Goal: Information Seeking & Learning: Learn about a topic

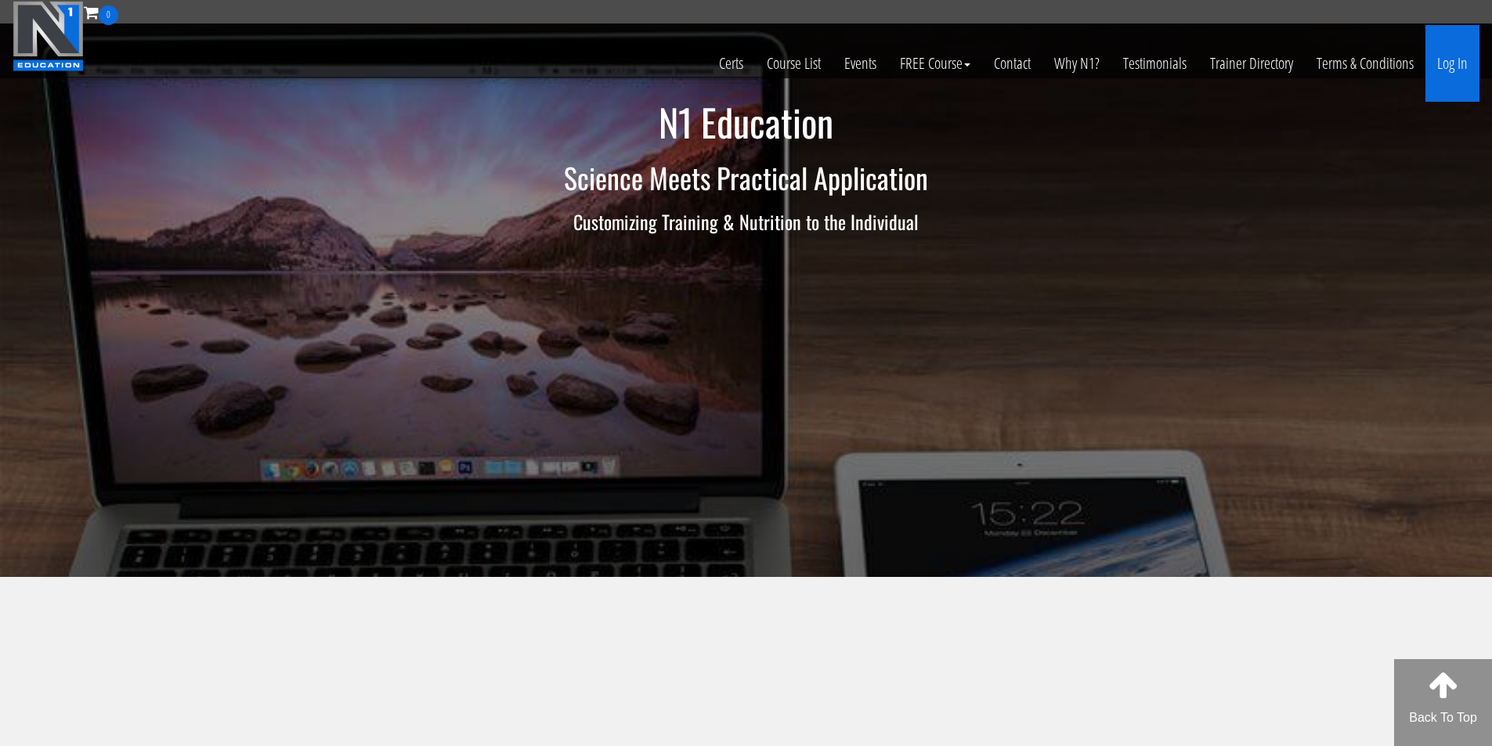
click at [1442, 60] on link "Log In" at bounding box center [1452, 63] width 54 height 77
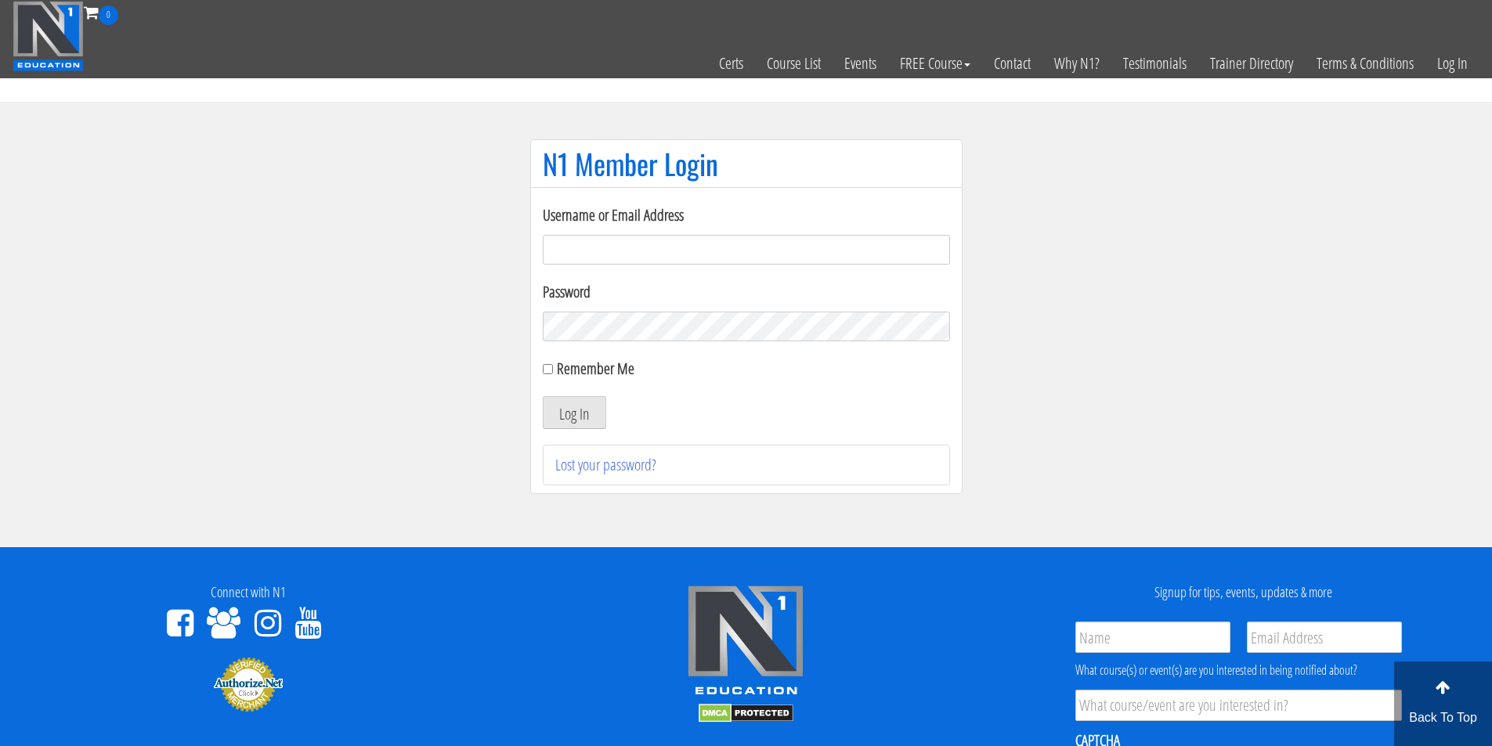
click at [572, 246] on input "Username or Email Address" at bounding box center [746, 250] width 407 height 30
type input "fmancin"
click at [590, 410] on button "Log In" at bounding box center [574, 412] width 63 height 33
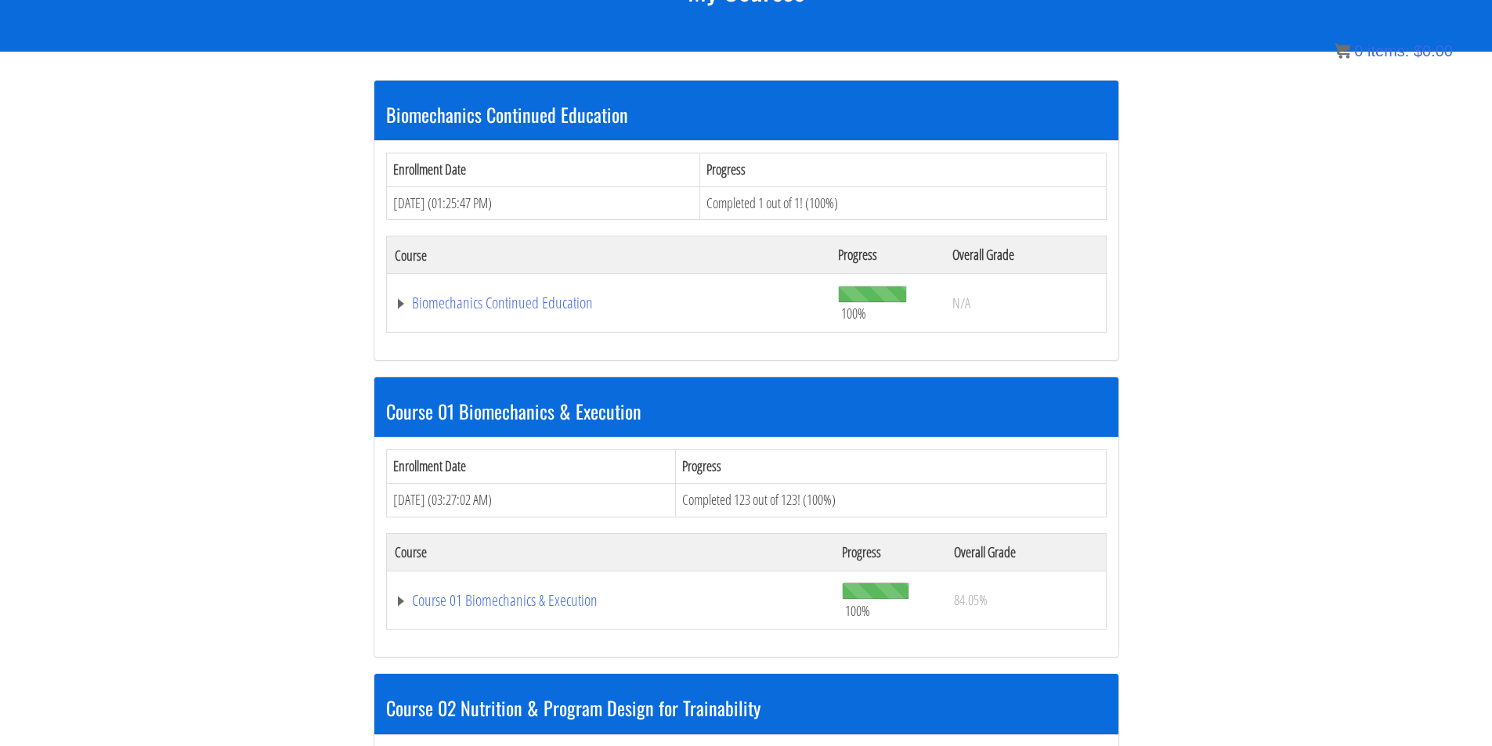
scroll to position [261, 0]
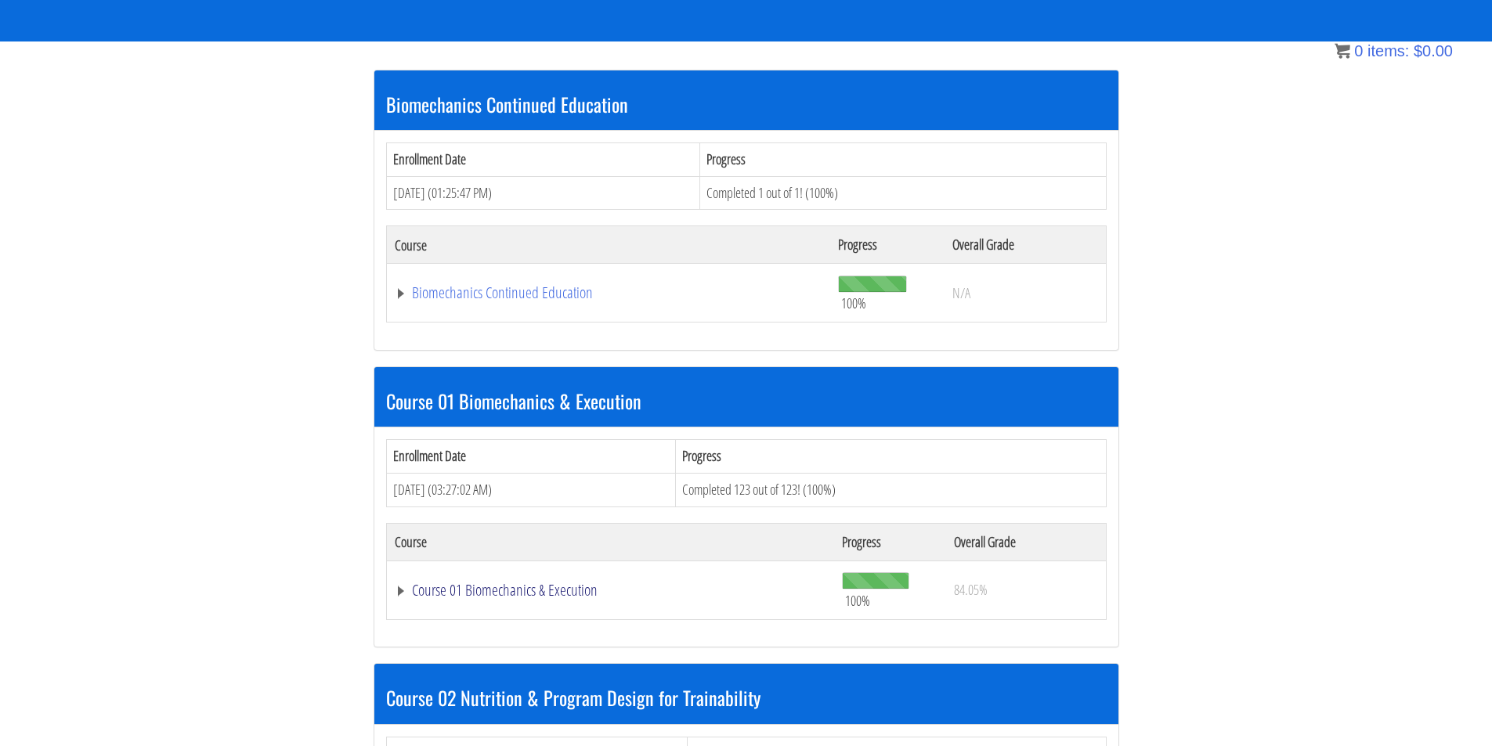
click at [575, 589] on link "Course 01 Biomechanics & Execution" at bounding box center [611, 591] width 432 height 16
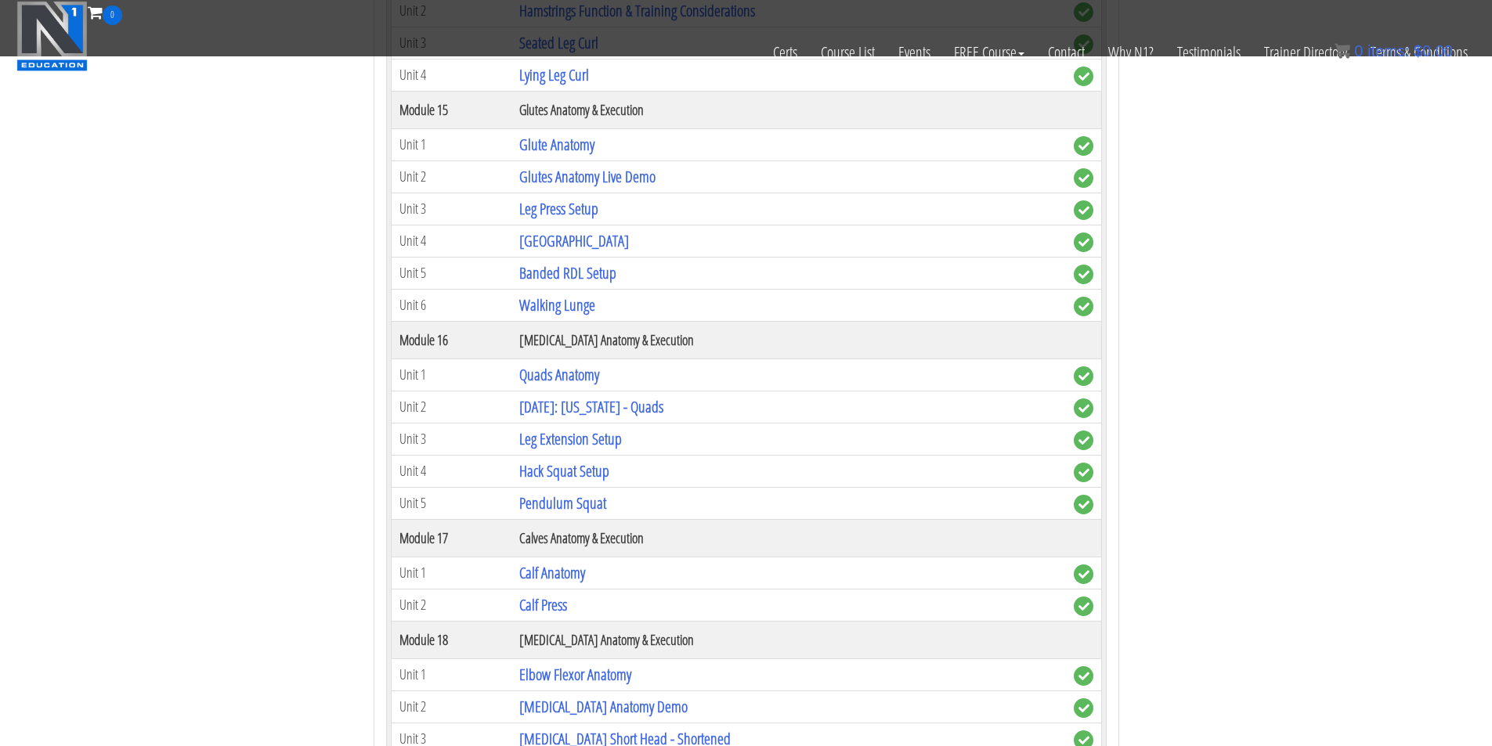
scroll to position [4307, 0]
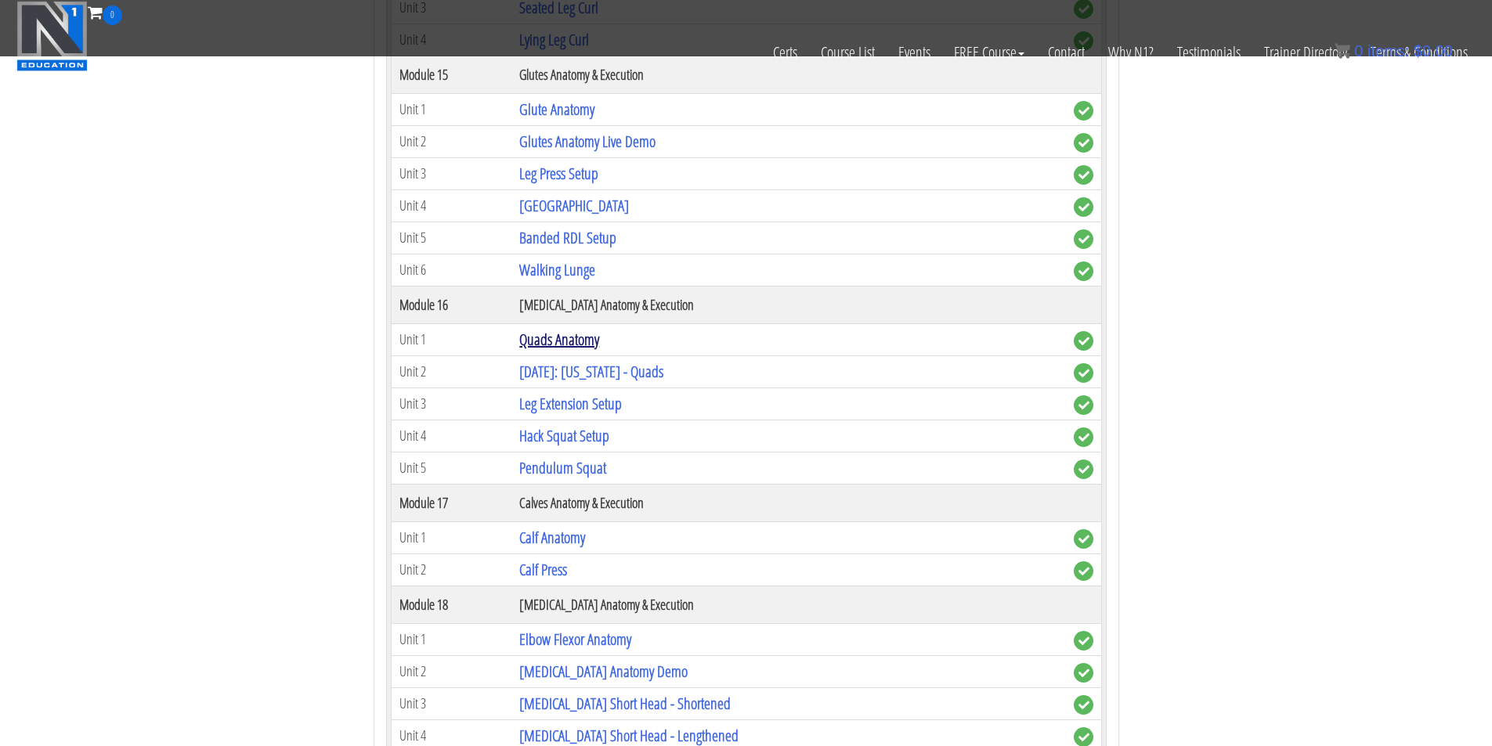
click at [573, 339] on link "Quads Anatomy" at bounding box center [559, 339] width 80 height 21
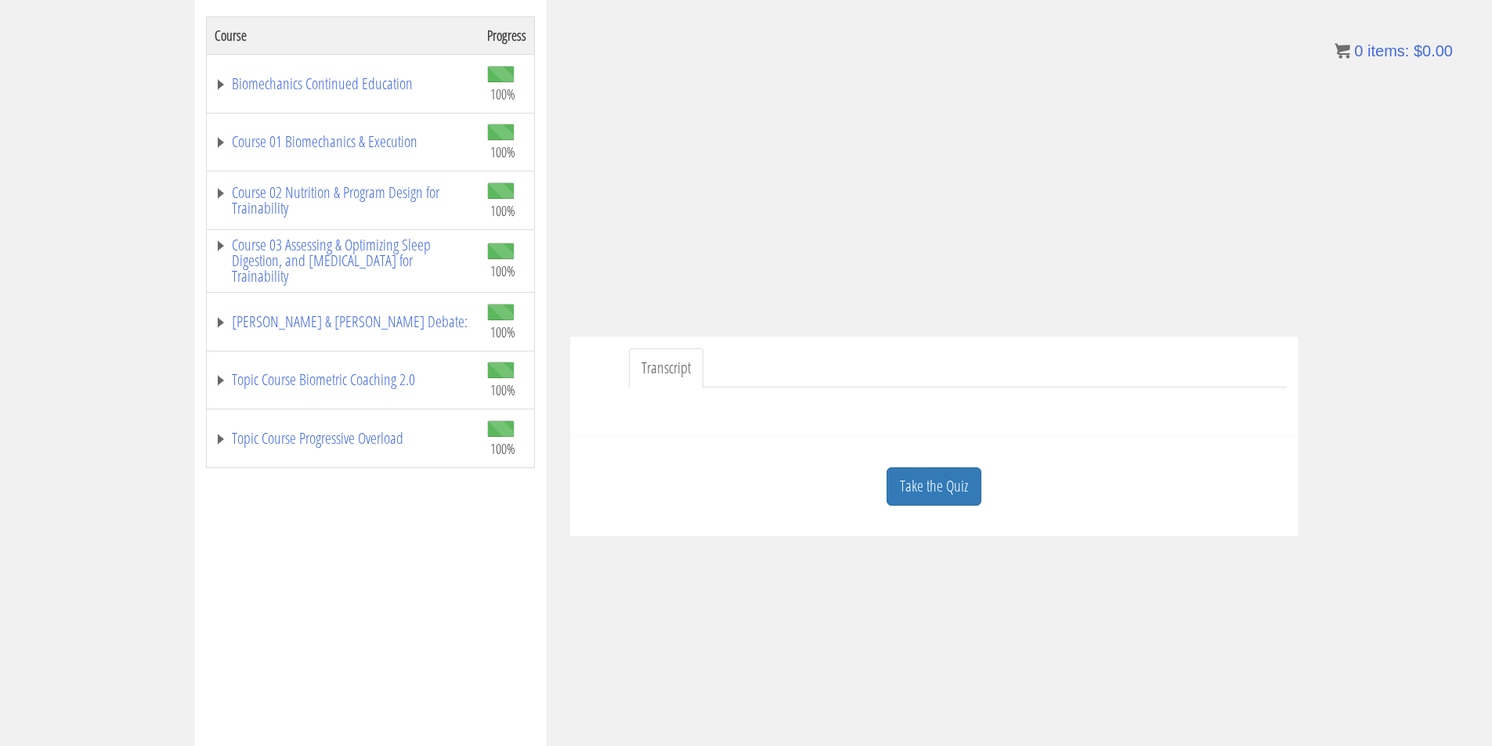
scroll to position [392, 0]
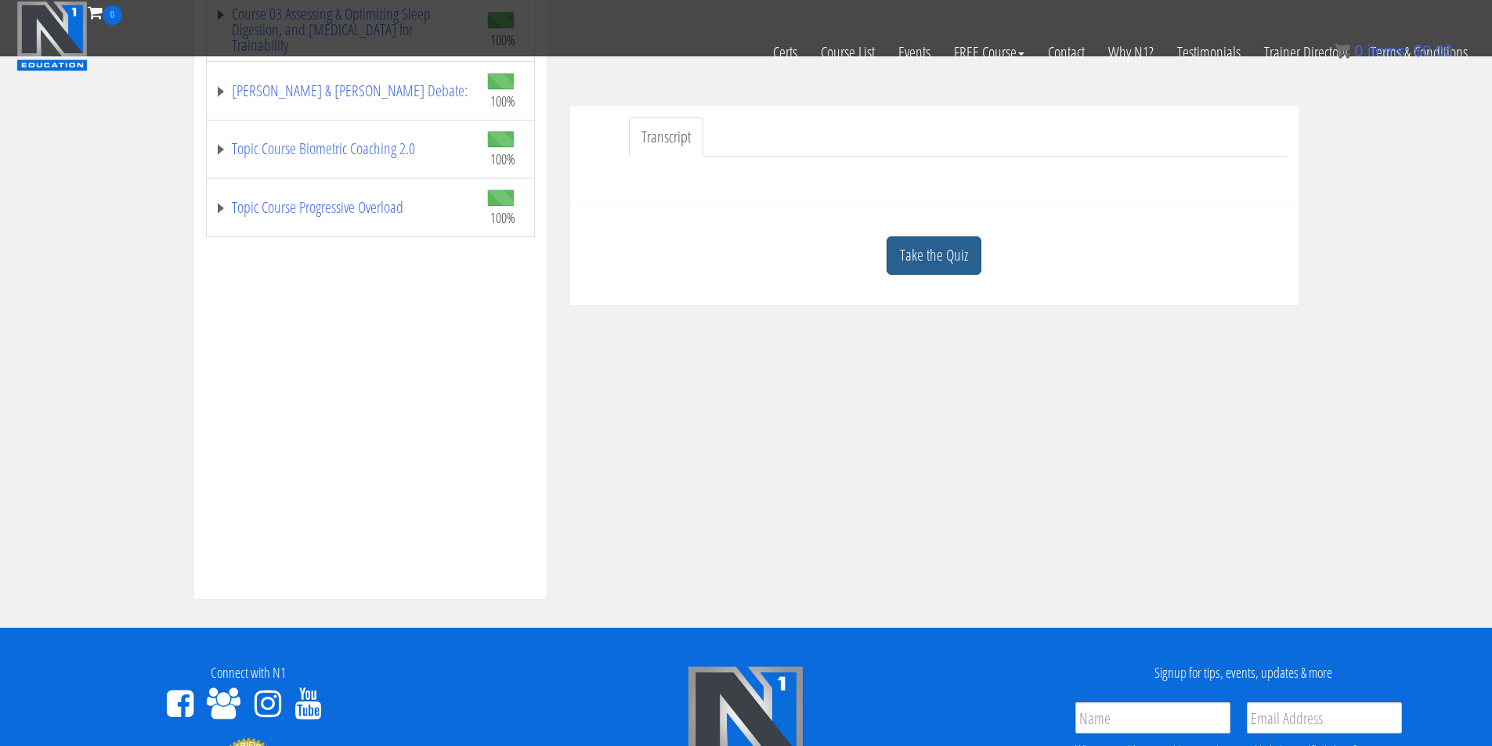
click at [957, 246] on link "Take the Quiz" at bounding box center [933, 255] width 95 height 38
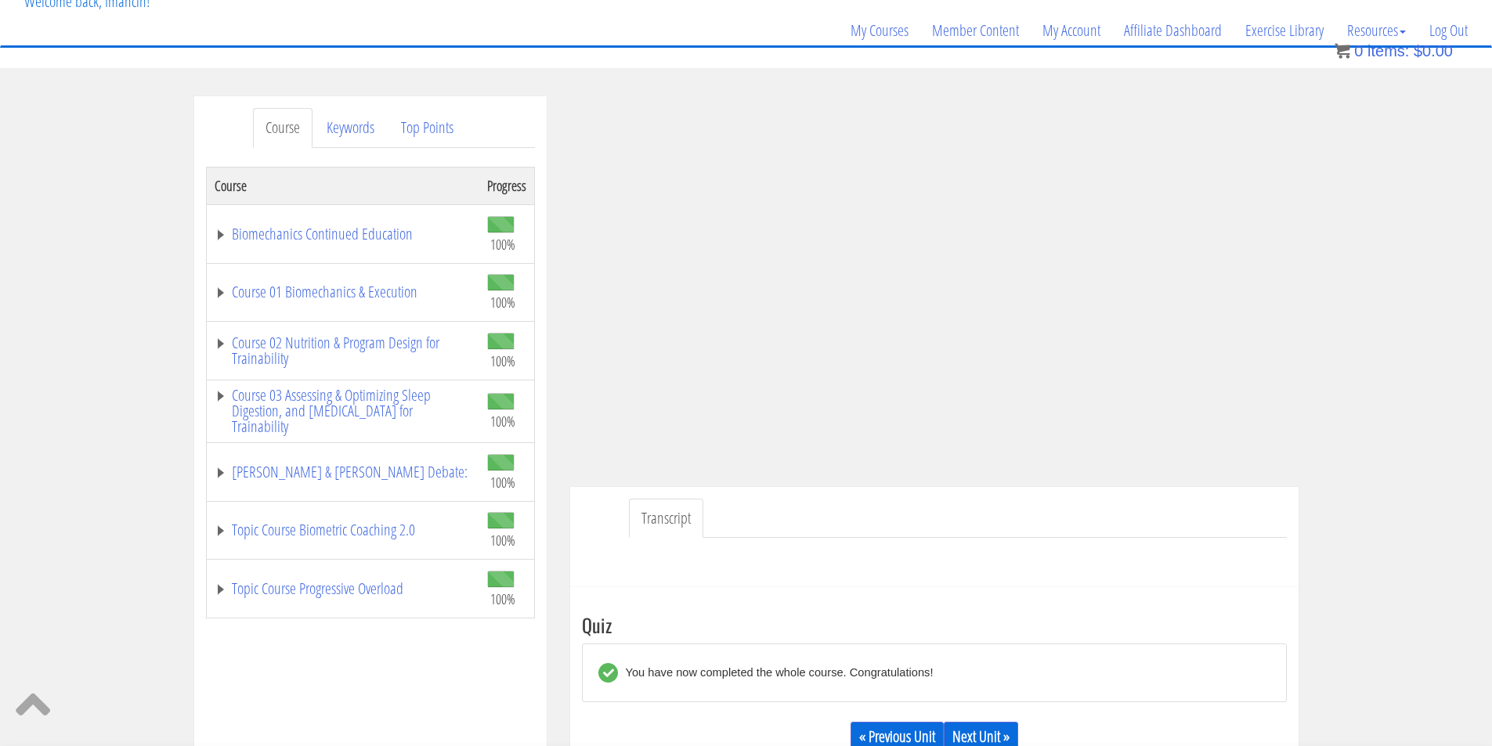
scroll to position [131, 0]
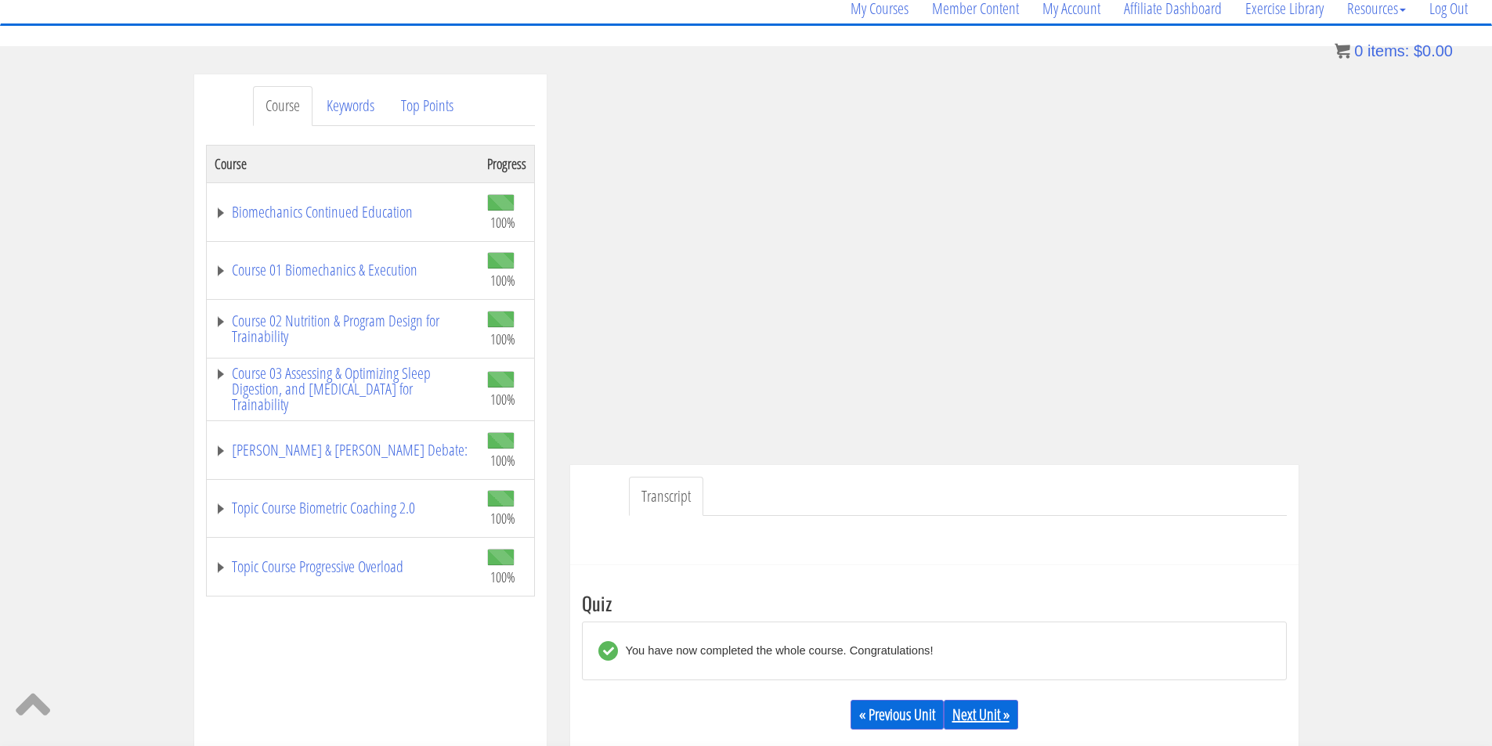
click at [973, 727] on link "Next Unit »" at bounding box center [981, 715] width 74 height 30
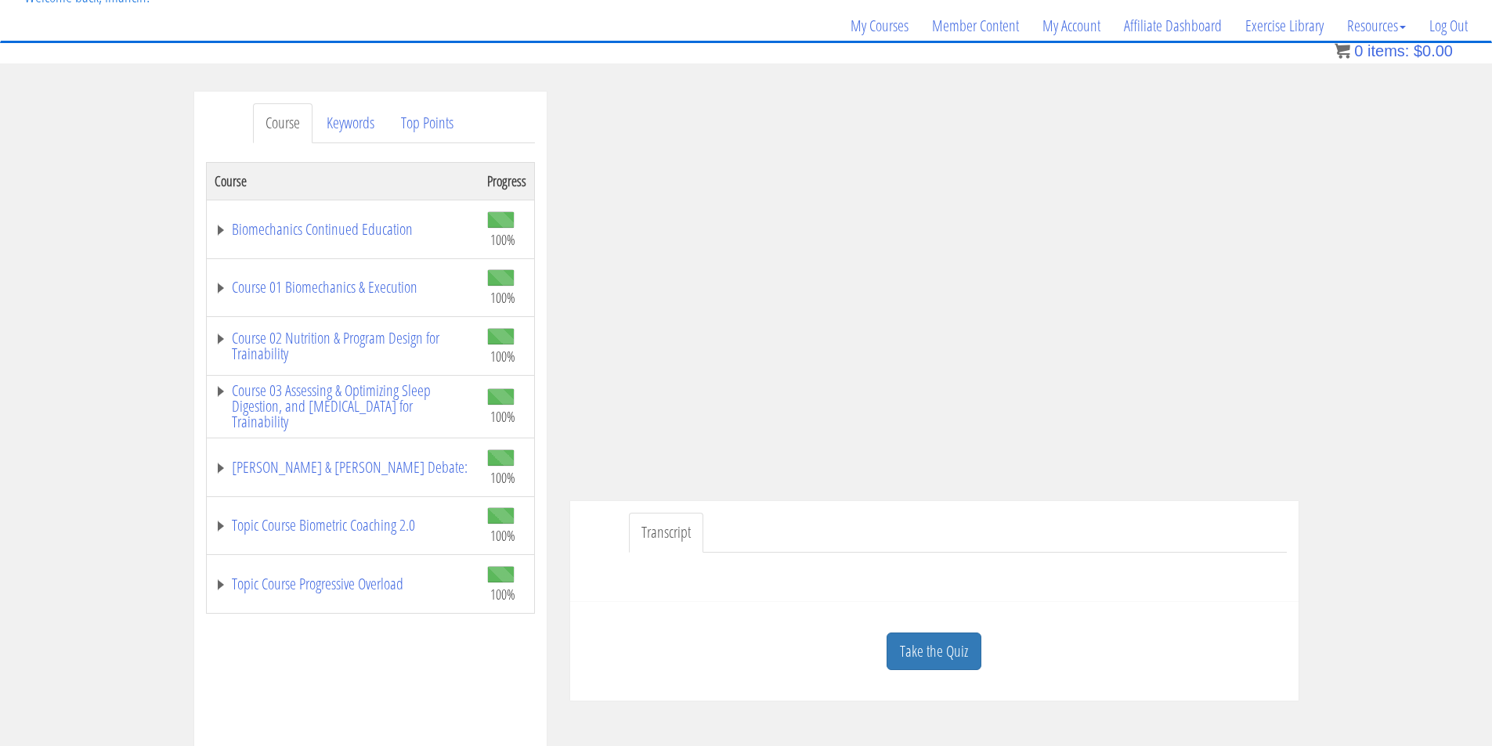
scroll to position [261, 0]
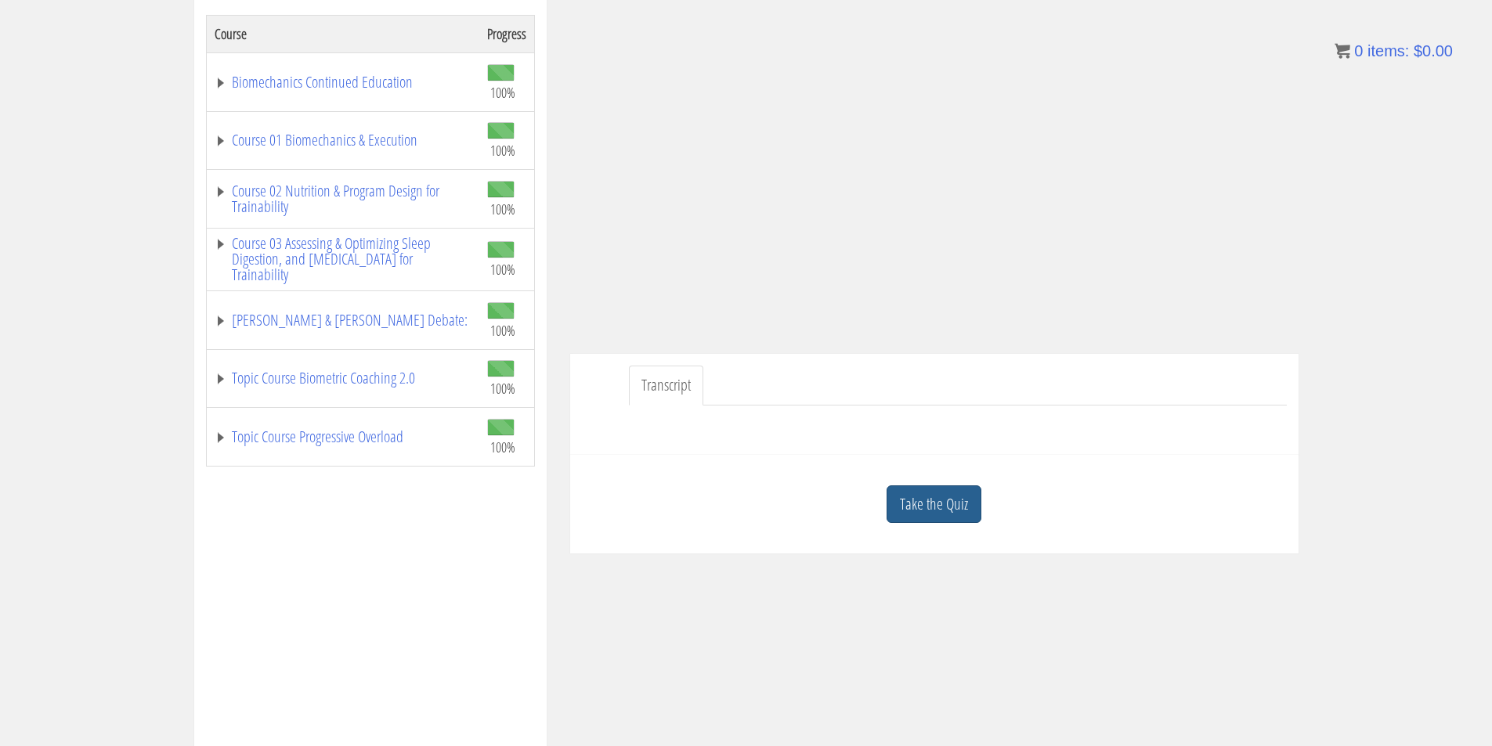
click at [965, 500] on link "Take the Quiz" at bounding box center [933, 504] width 95 height 38
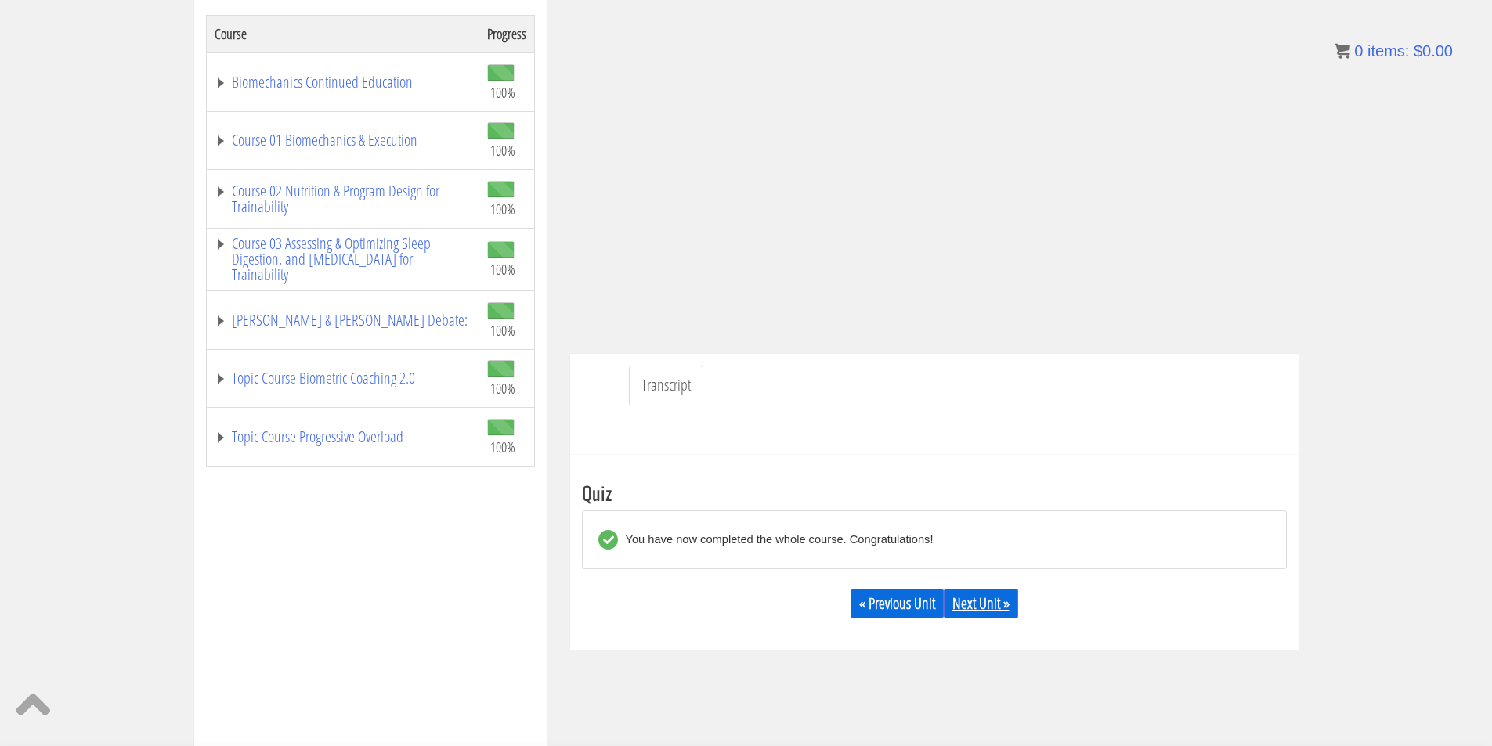
click at [987, 597] on link "Next Unit »" at bounding box center [981, 604] width 74 height 30
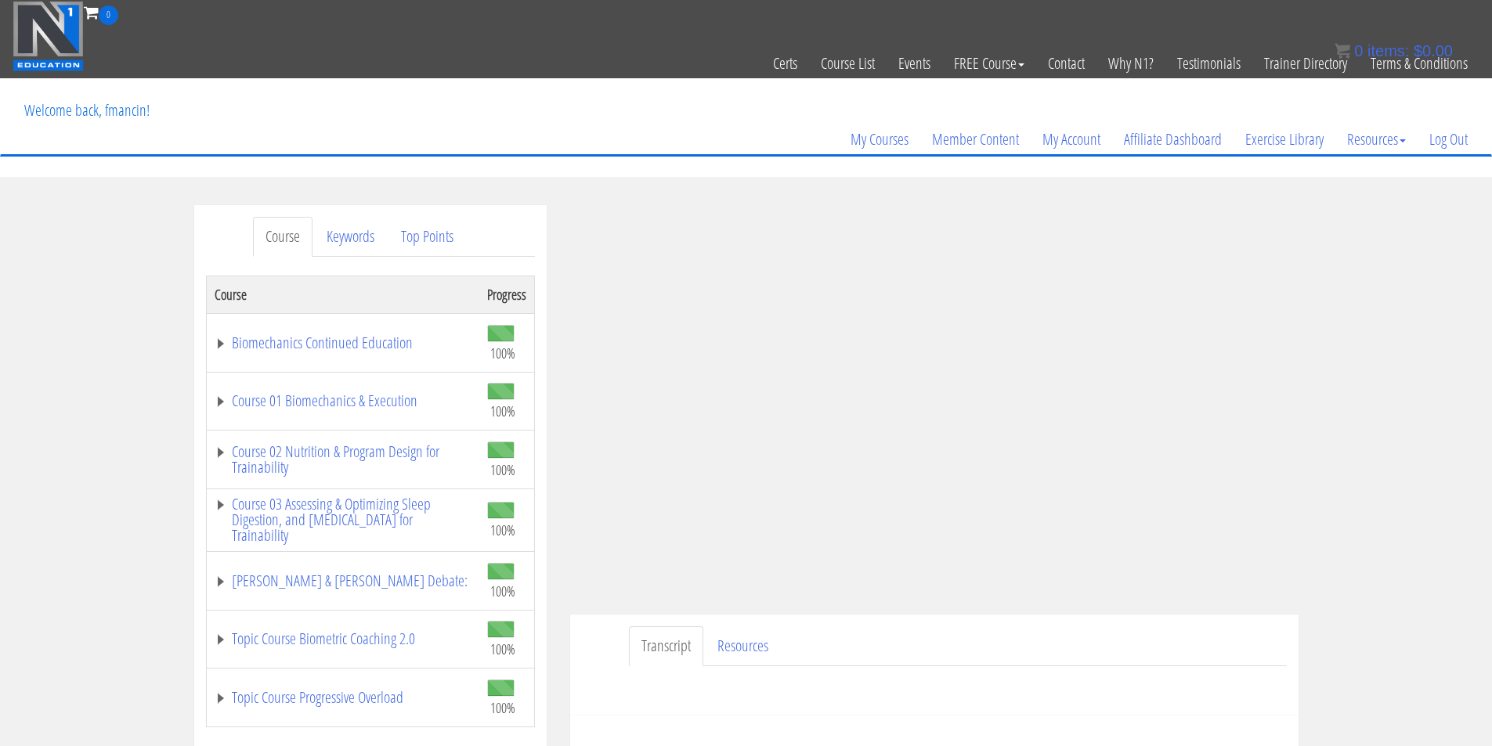
scroll to position [131, 0]
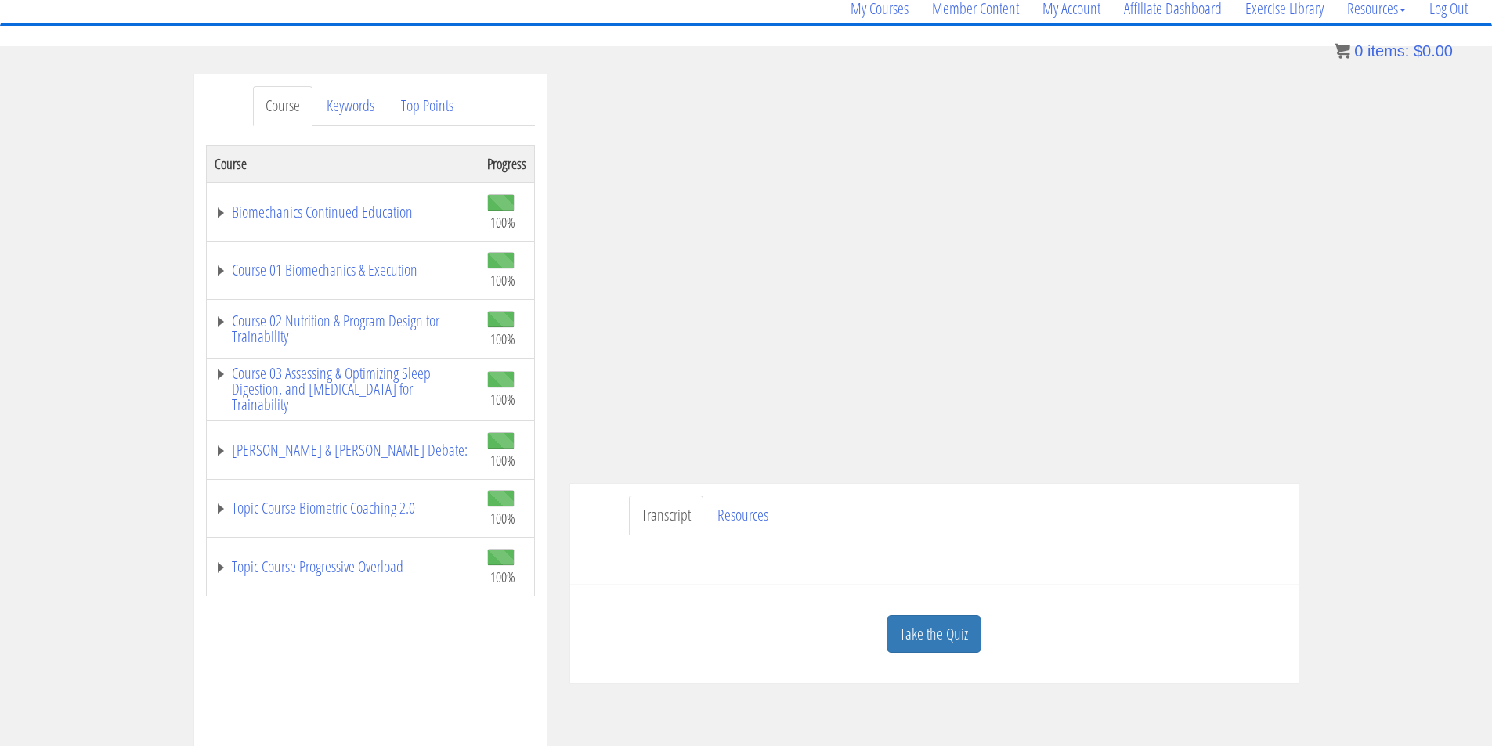
click at [962, 628] on link "Take the Quiz" at bounding box center [933, 634] width 95 height 38
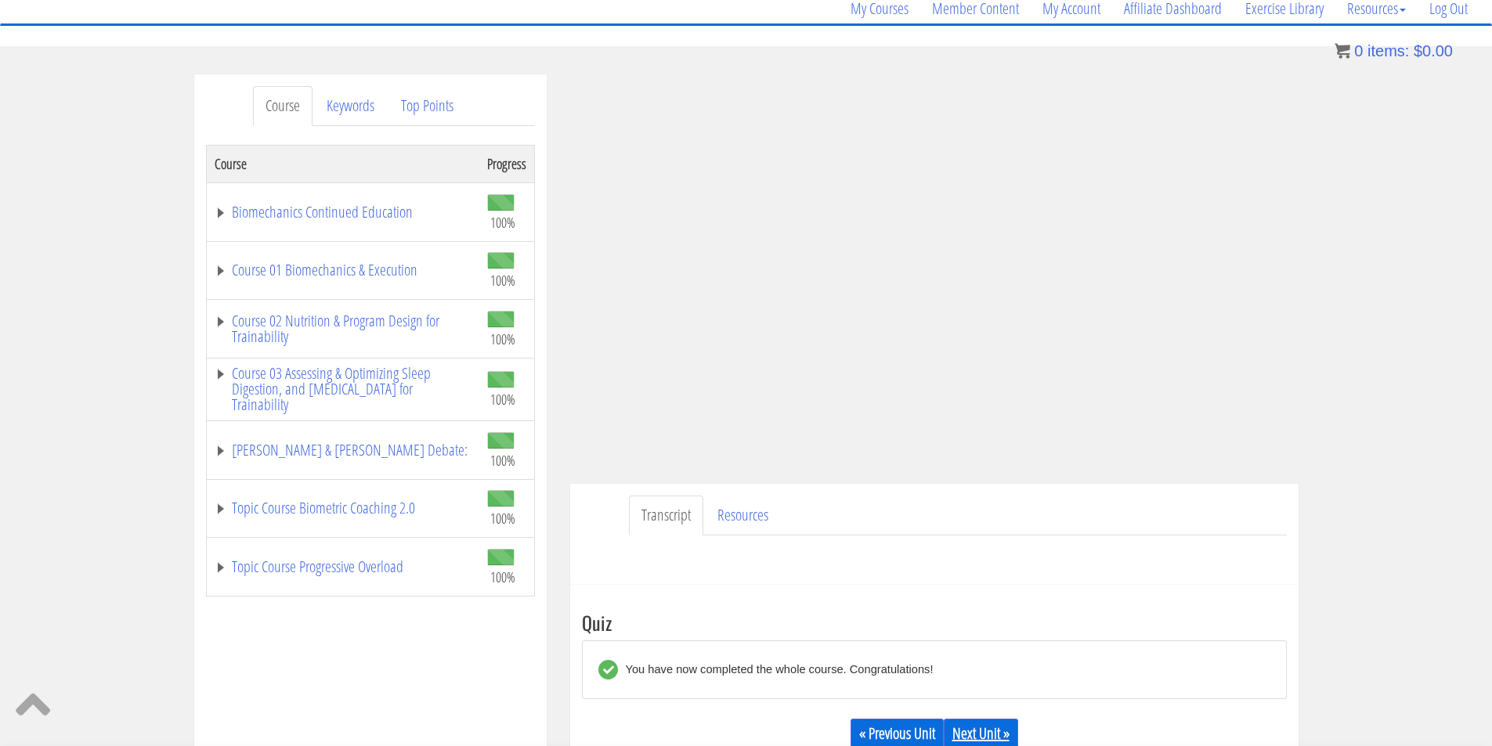
click at [979, 734] on link "Next Unit »" at bounding box center [981, 734] width 74 height 30
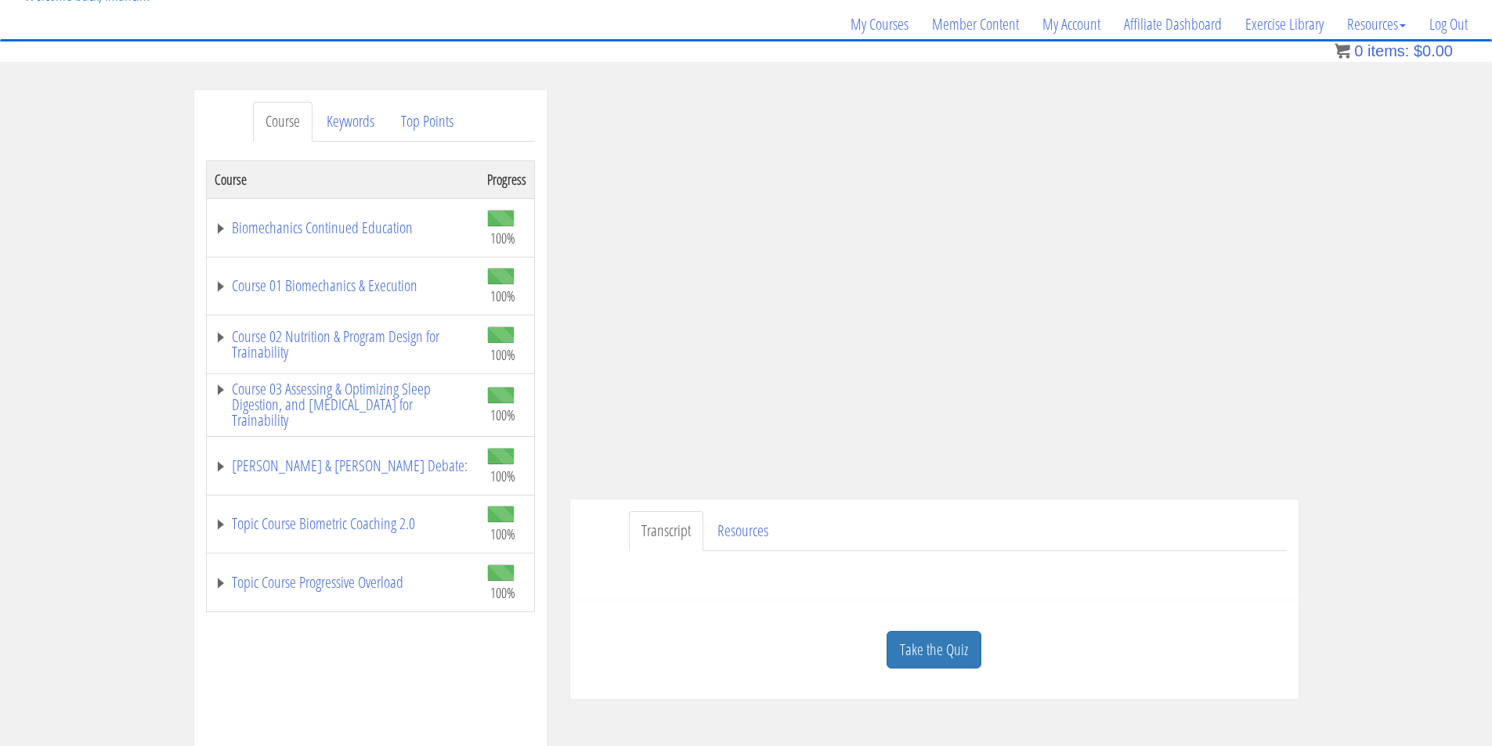
scroll to position [131, 0]
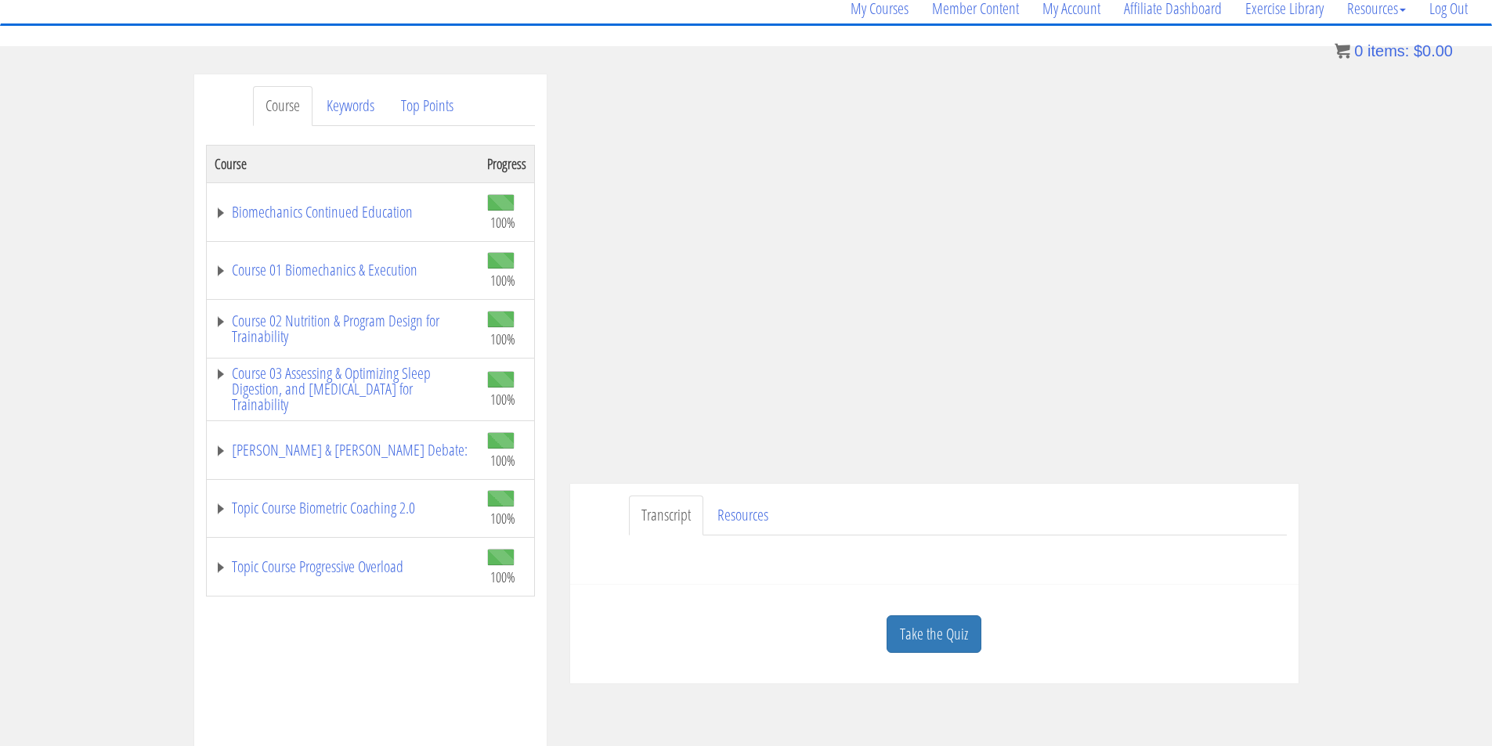
click at [958, 636] on link "Take the Quiz" at bounding box center [933, 634] width 95 height 38
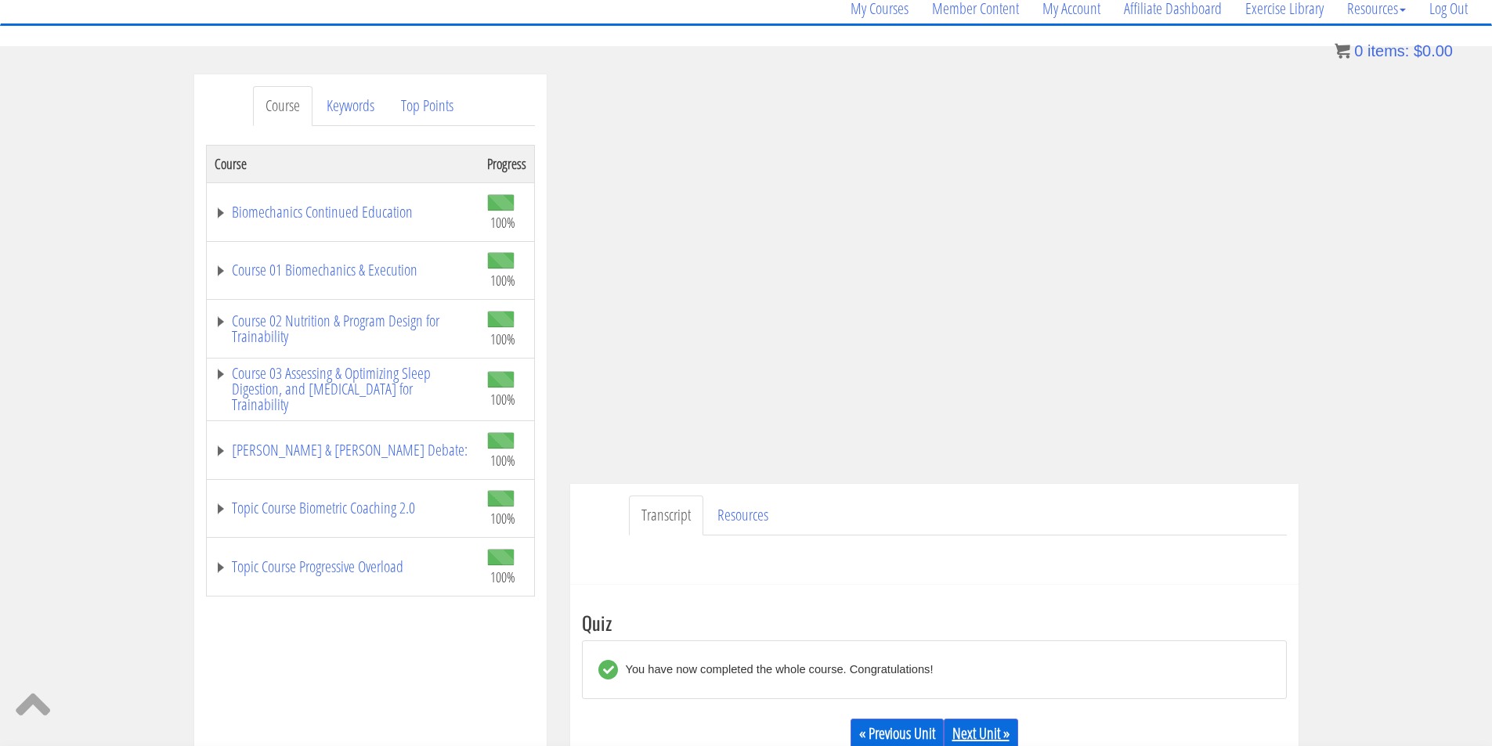
click at [969, 724] on link "Next Unit »" at bounding box center [981, 734] width 74 height 30
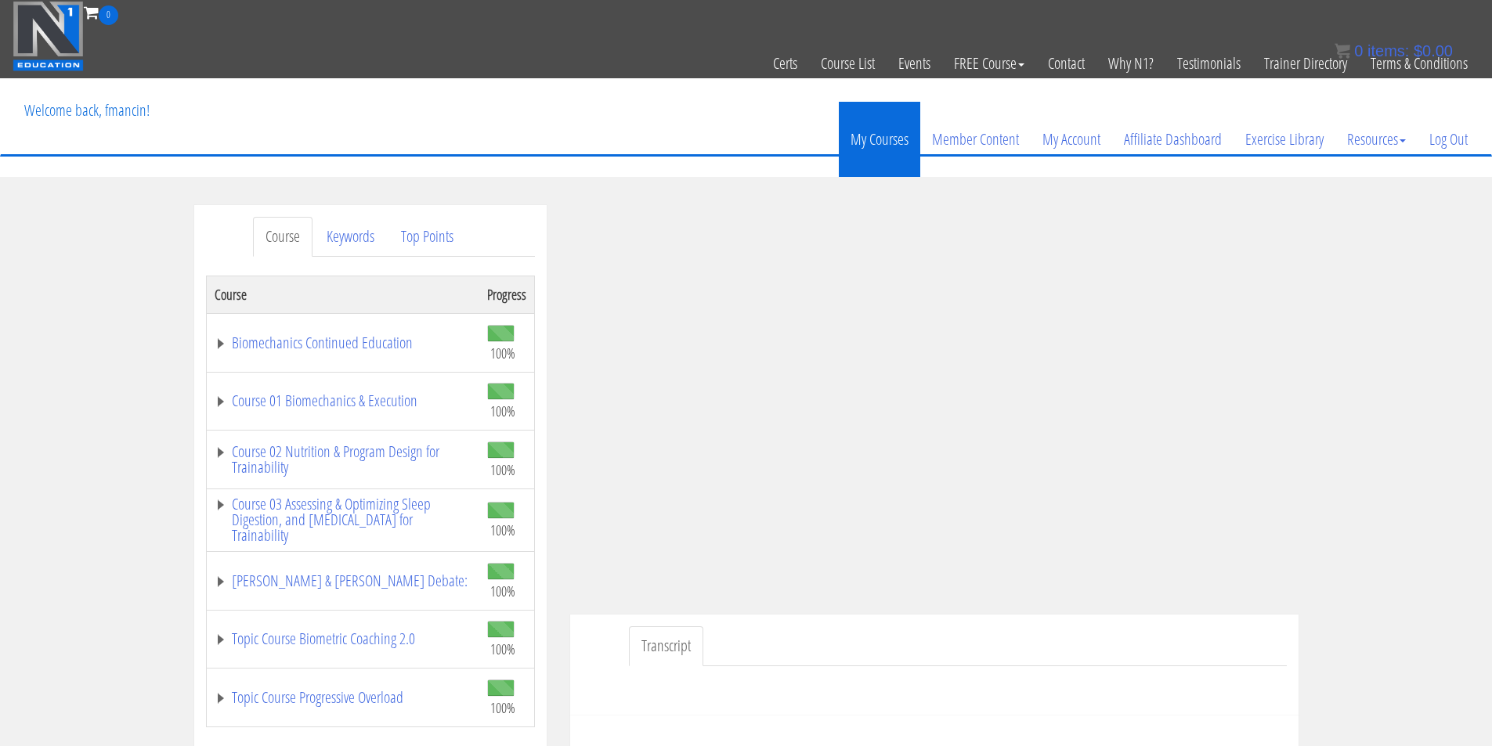
click at [890, 146] on link "My Courses" at bounding box center [879, 139] width 81 height 75
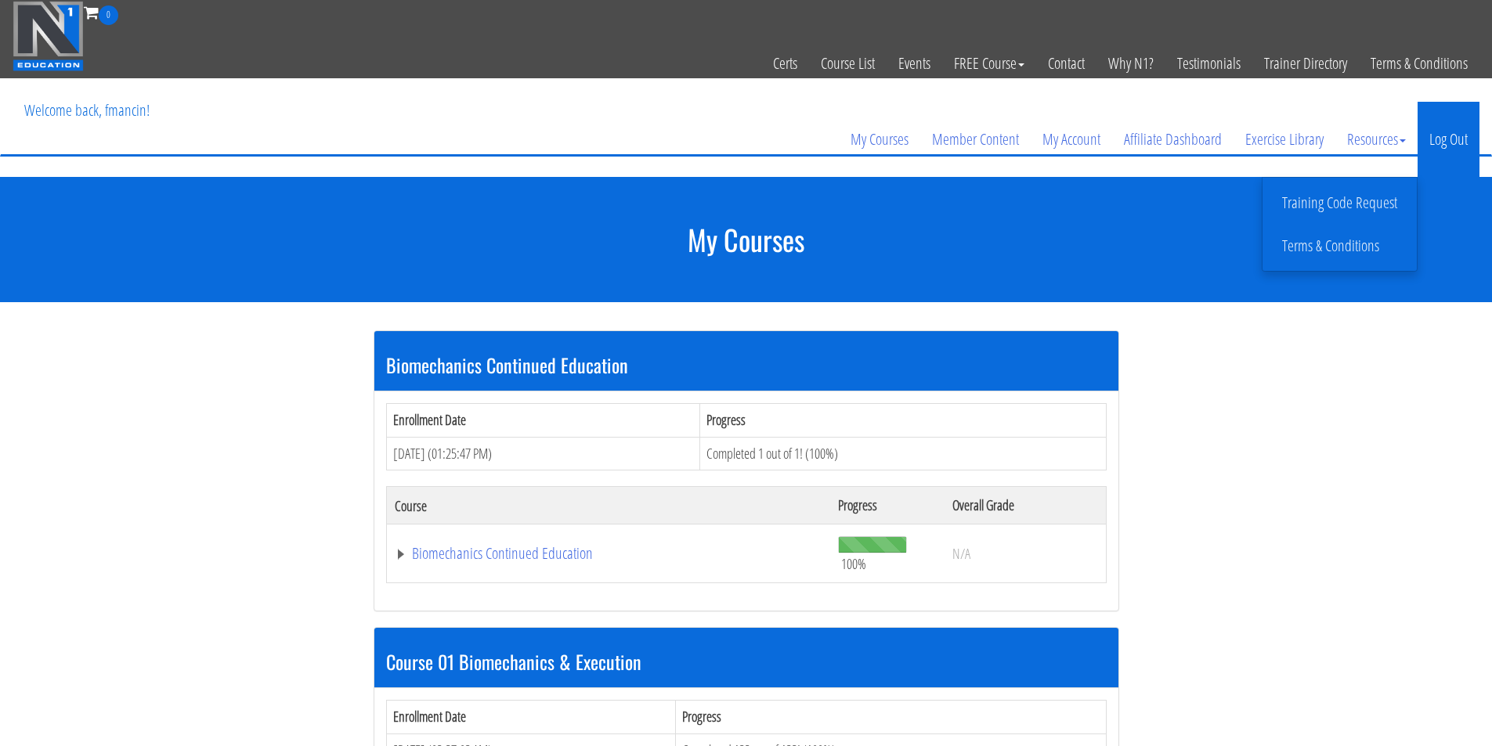
click at [1430, 147] on link "Log Out" at bounding box center [1448, 139] width 62 height 75
